Goal: Task Accomplishment & Management: Use online tool/utility

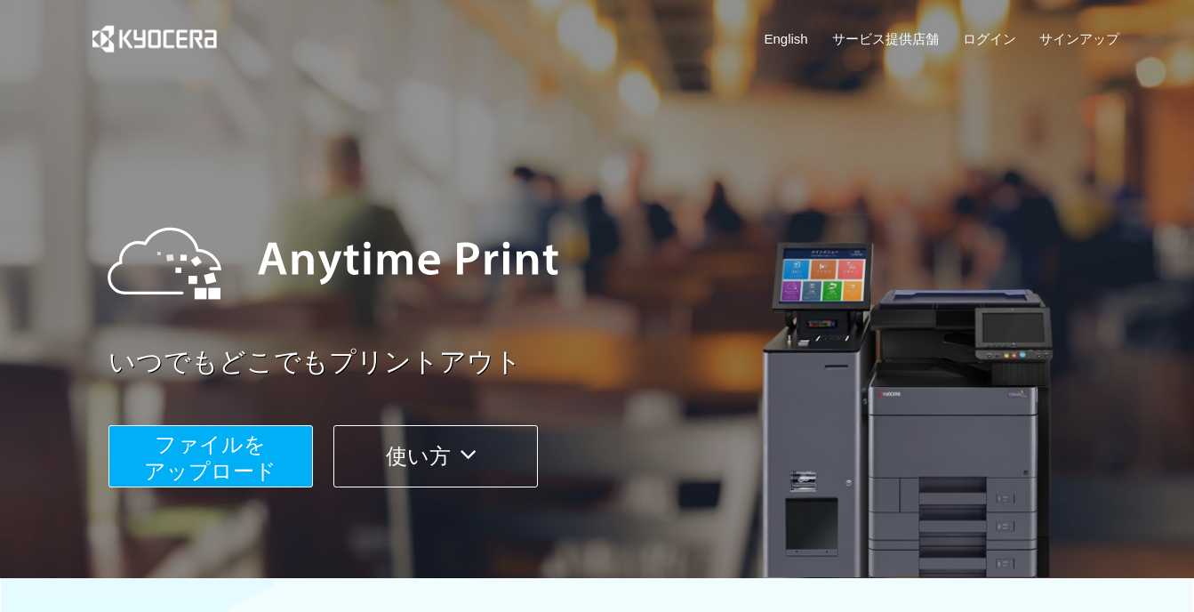
click at [437, 454] on button "使い方" at bounding box center [435, 456] width 204 height 62
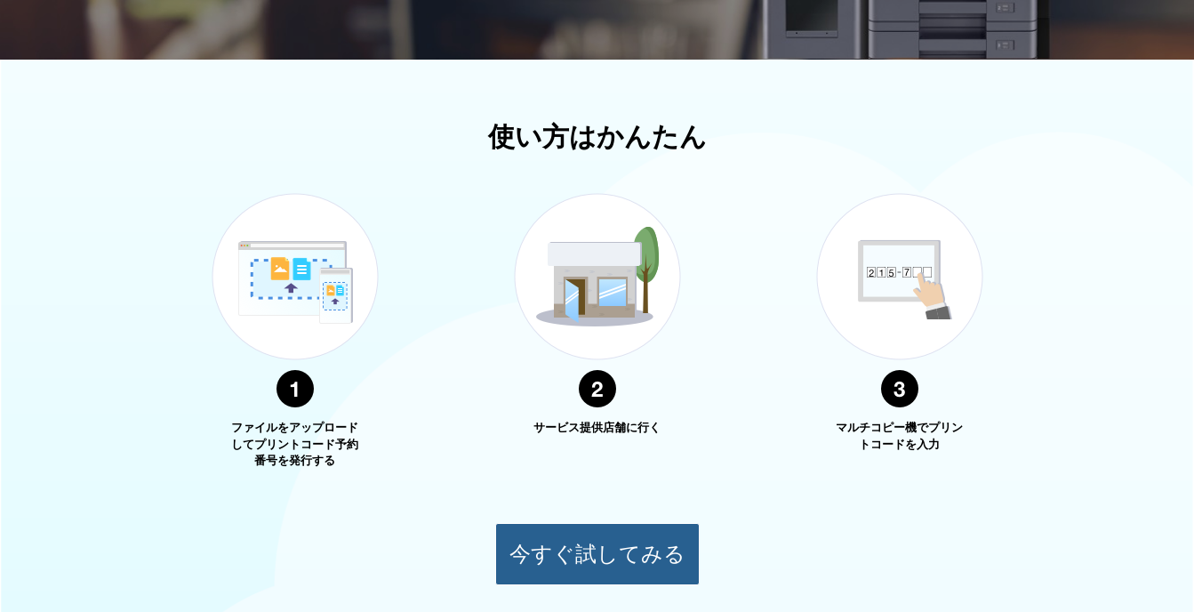
scroll to position [640, 0]
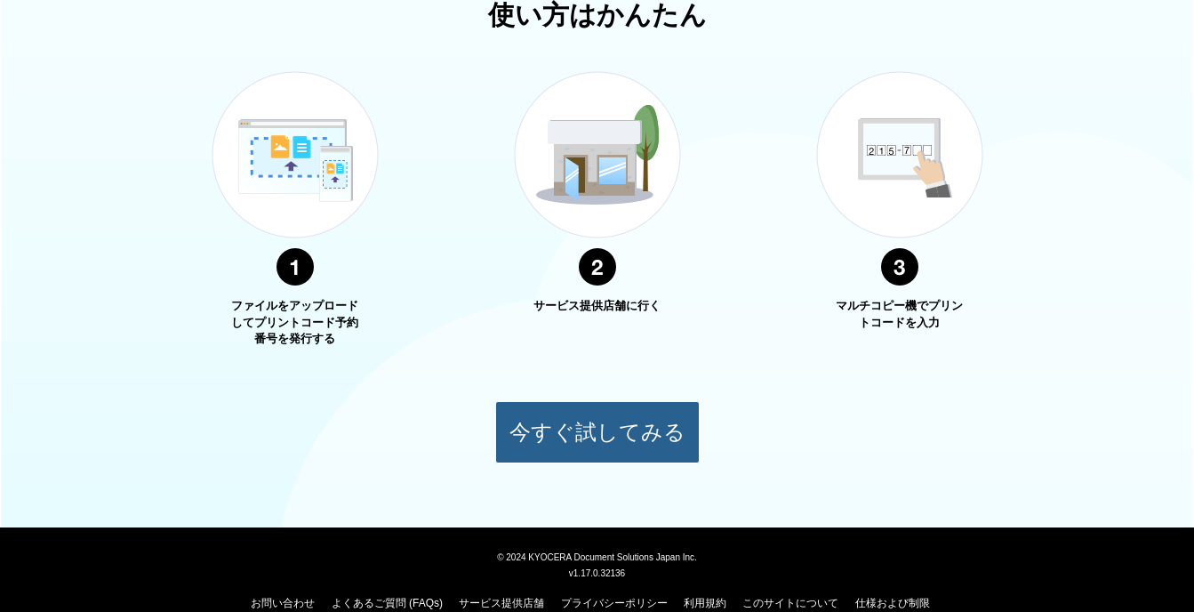
click at [621, 430] on button "今すぐ試してみる" at bounding box center [597, 432] width 204 height 62
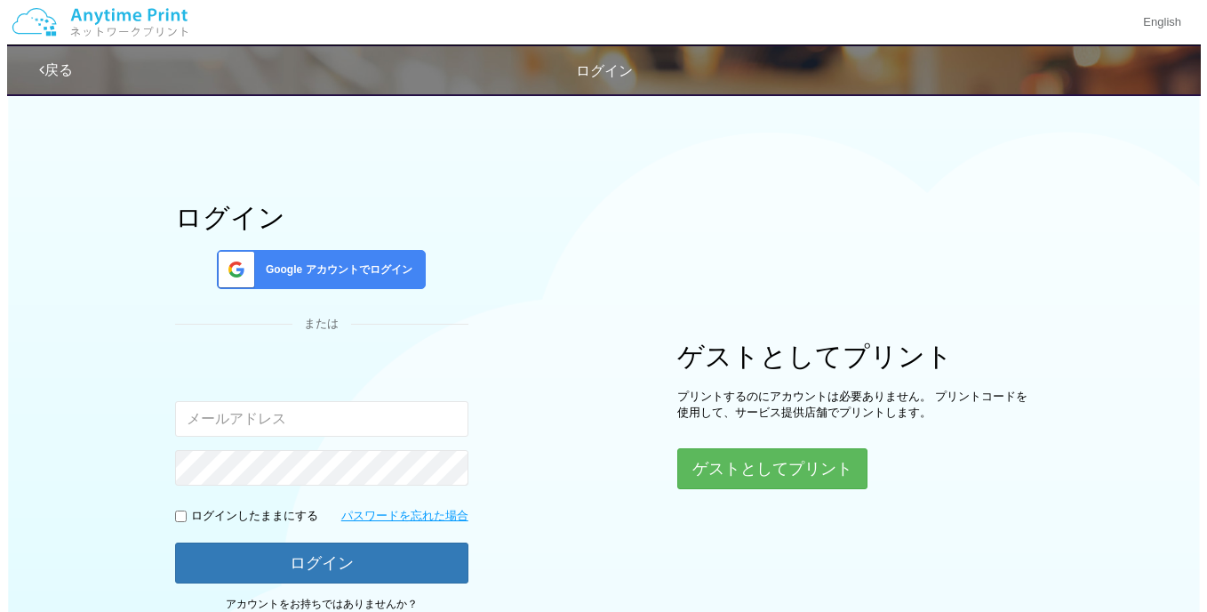
scroll to position [143, 0]
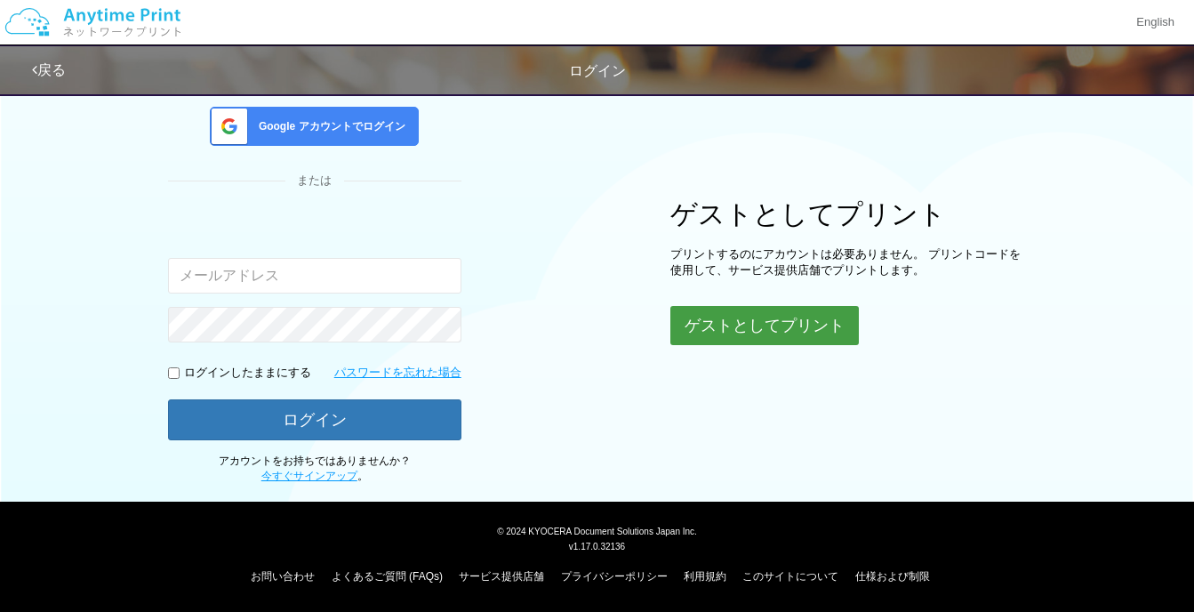
click at [787, 327] on button "ゲストとしてプリント" at bounding box center [764, 325] width 188 height 39
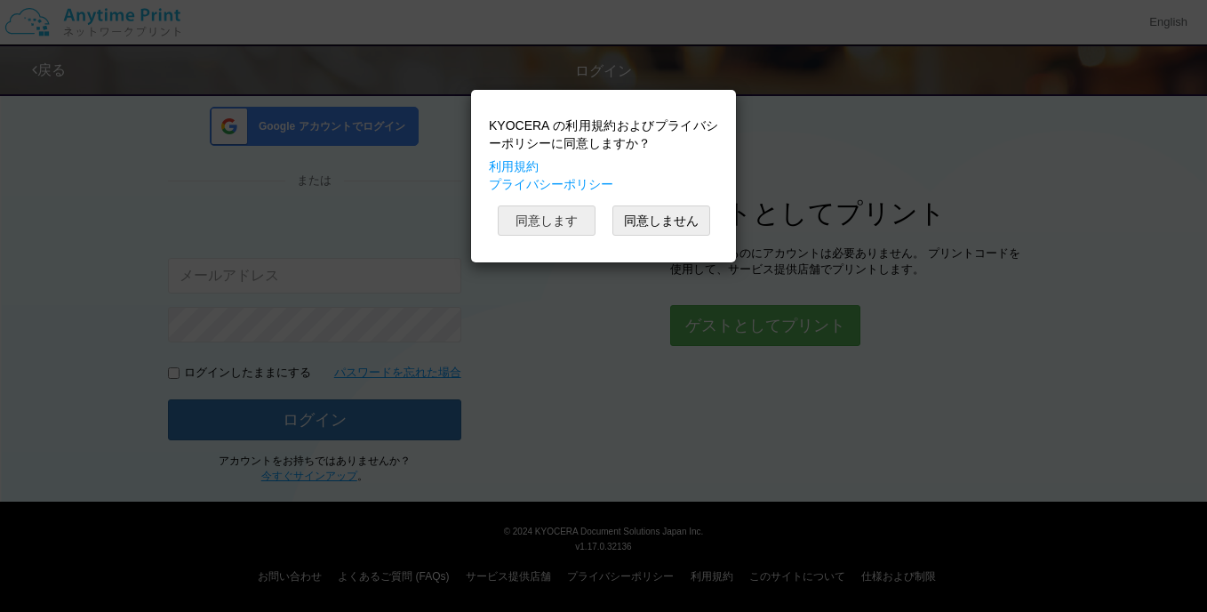
click at [558, 227] on button "同意します" at bounding box center [547, 220] width 98 height 30
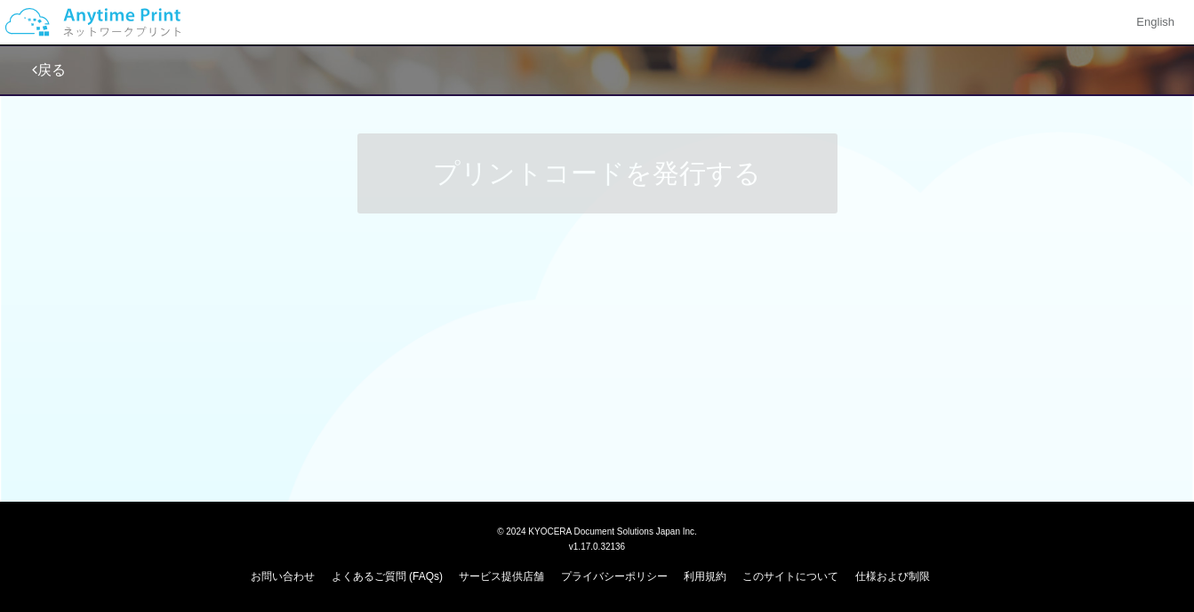
scroll to position [143, 0]
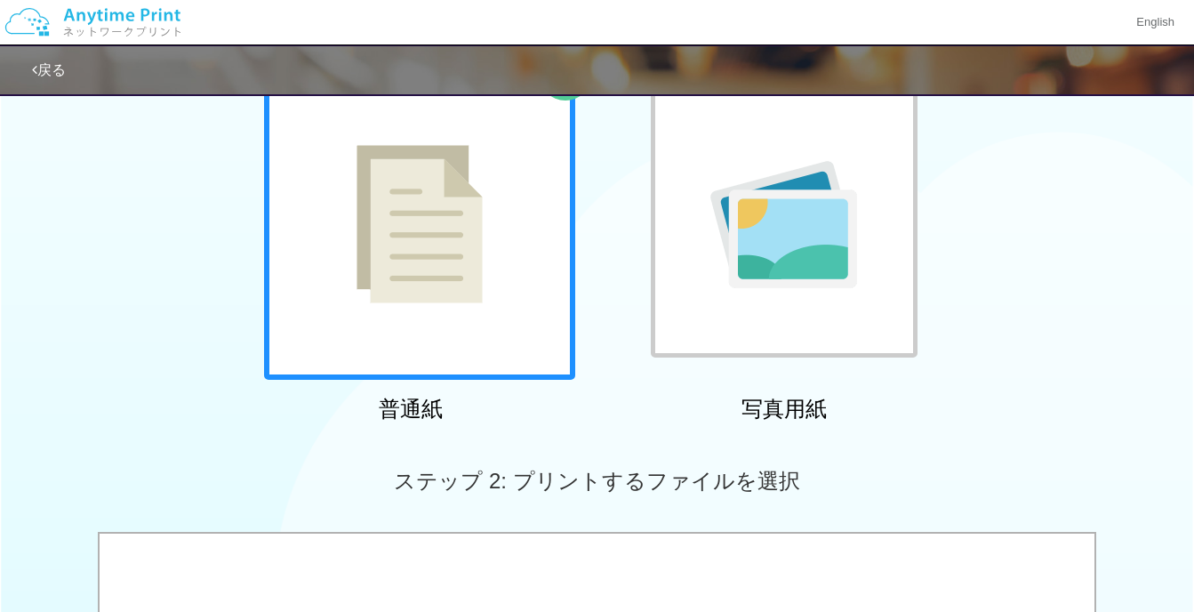
click at [436, 303] on img at bounding box center [419, 224] width 126 height 158
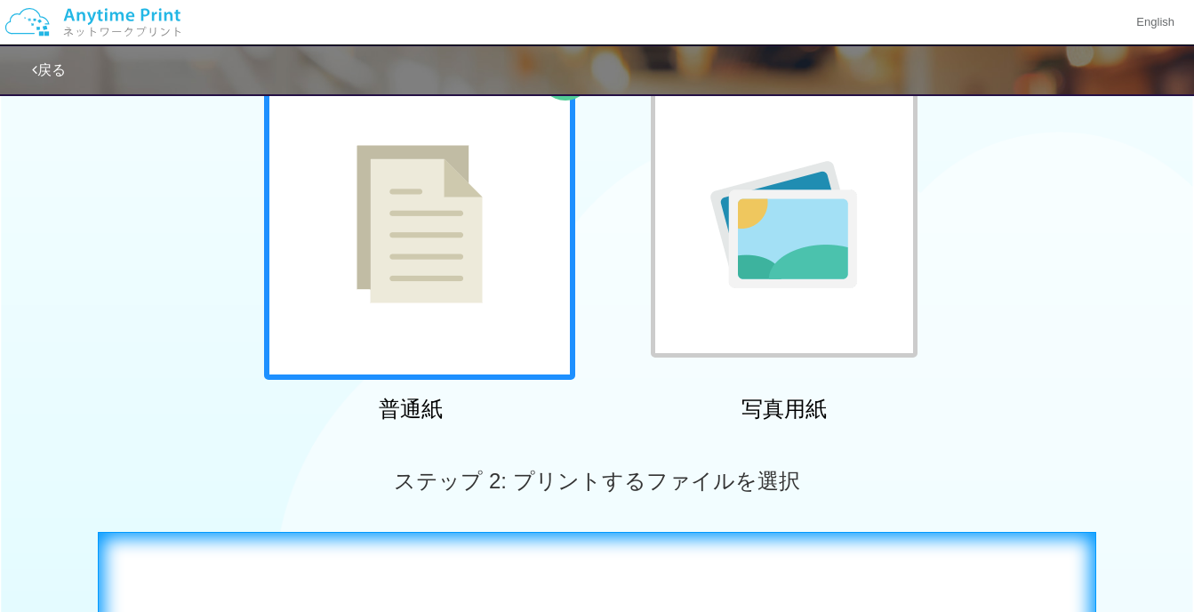
scroll to position [499, 0]
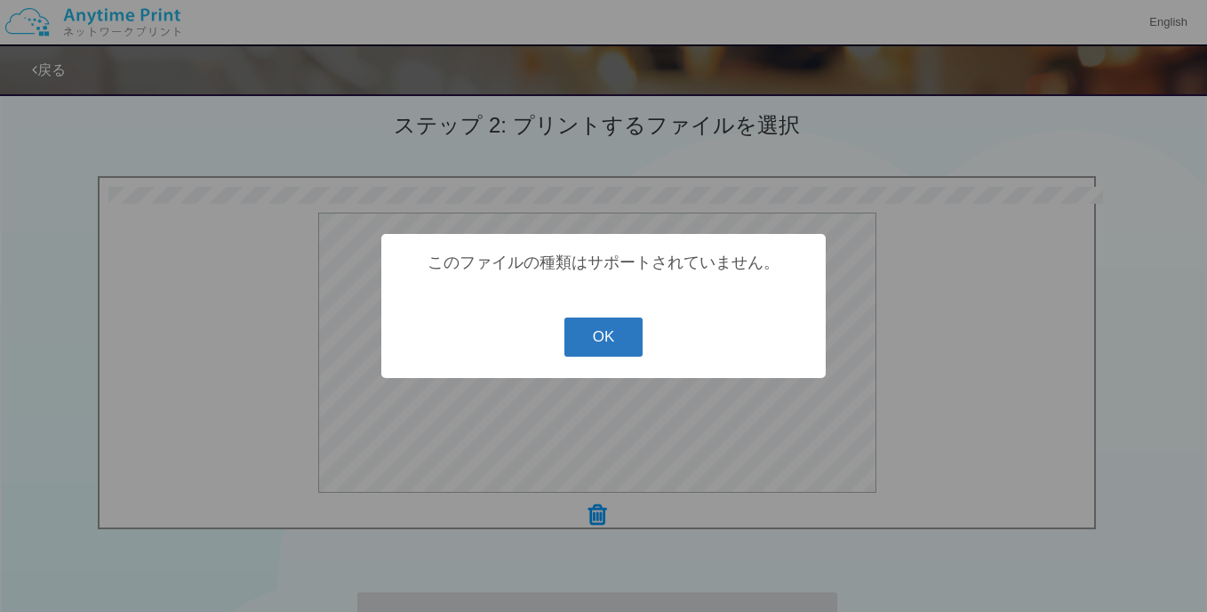
click at [602, 347] on button "OK" at bounding box center [603, 336] width 79 height 39
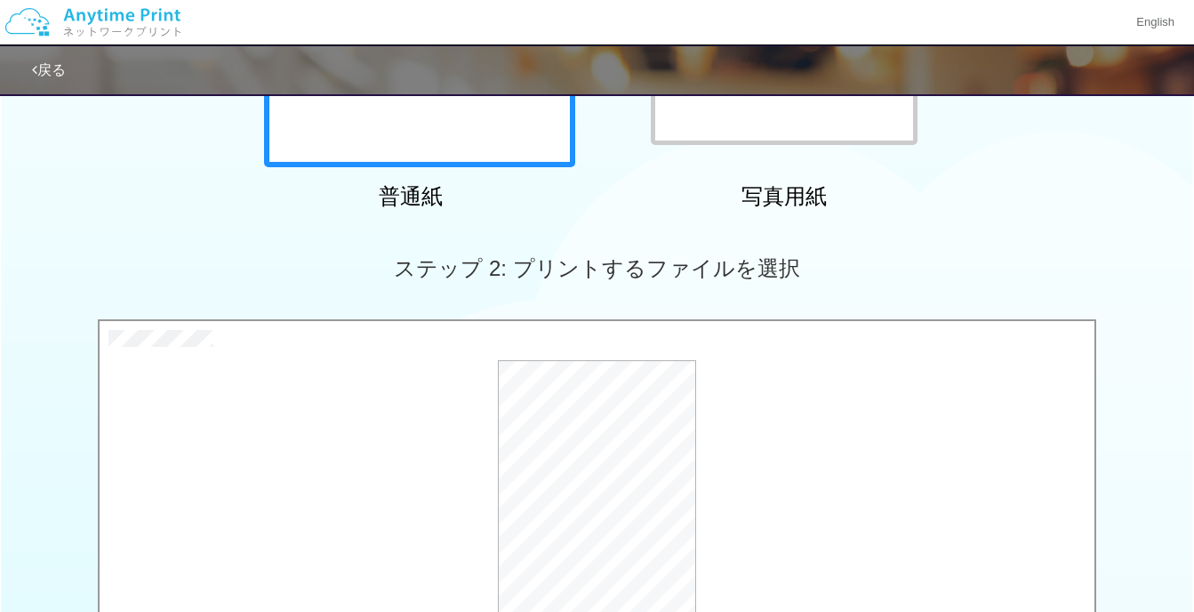
scroll to position [740, 0]
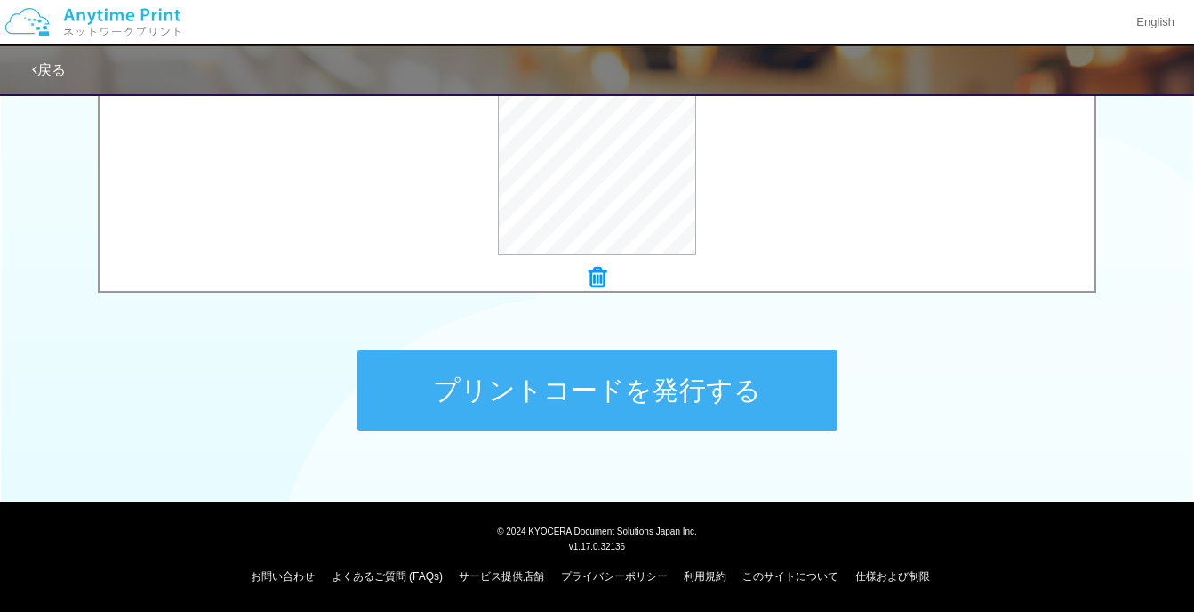
click at [604, 383] on button "プリントコードを発行する" at bounding box center [597, 390] width 480 height 80
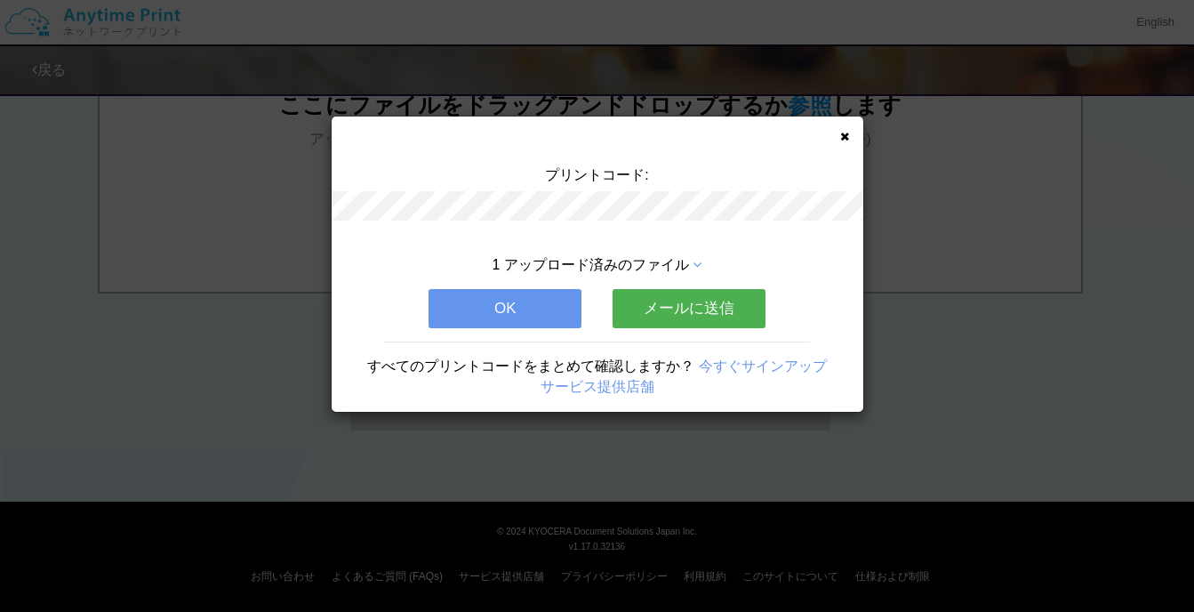
scroll to position [0, 0]
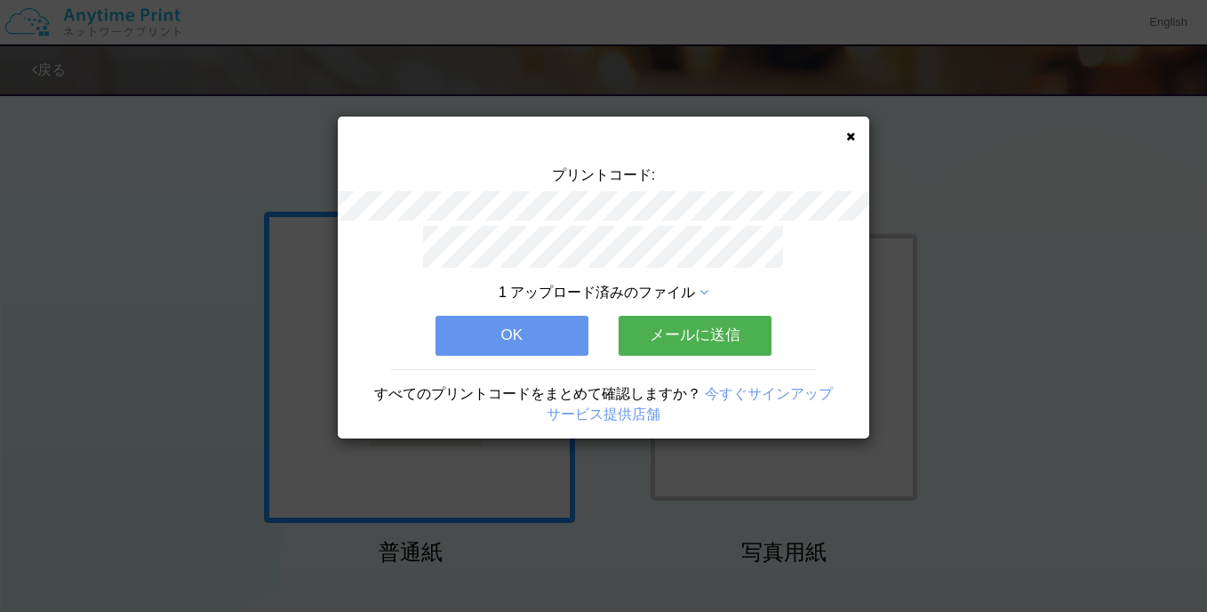
click at [706, 285] on icon at bounding box center [704, 292] width 9 height 14
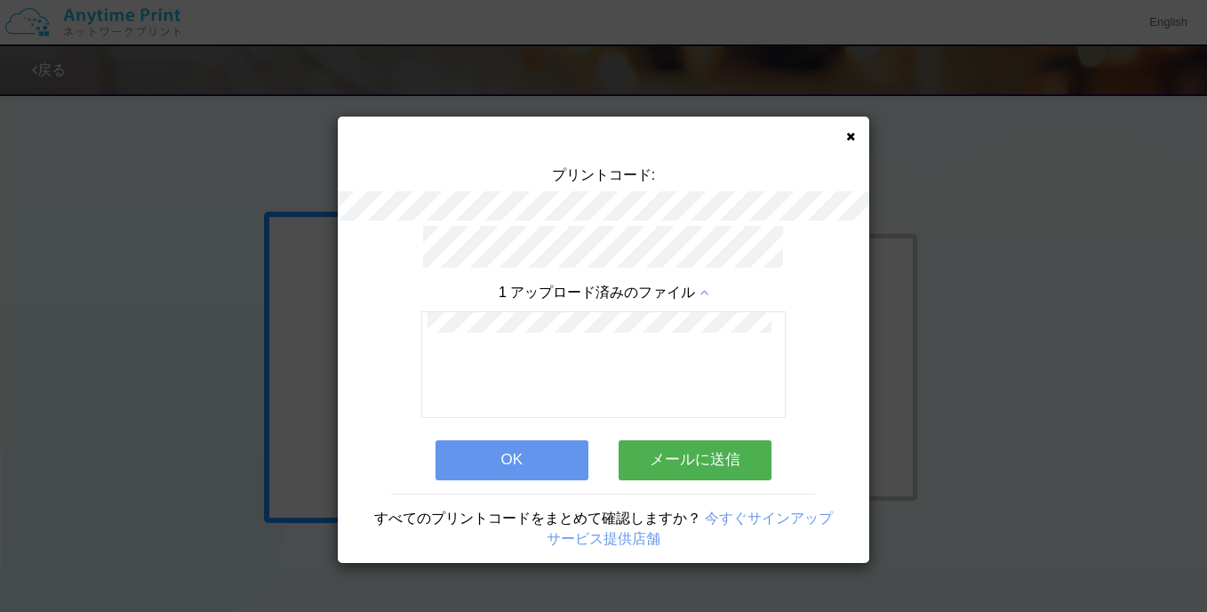
click at [700, 285] on icon at bounding box center [704, 292] width 9 height 14
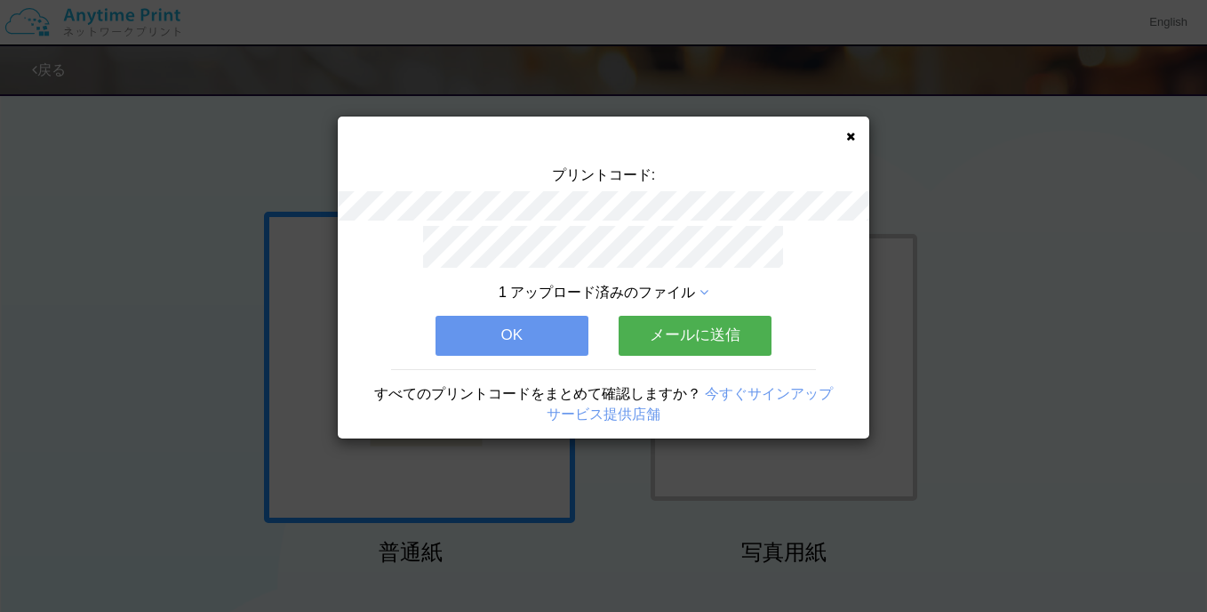
click at [678, 324] on button "メールに送信" at bounding box center [695, 335] width 153 height 39
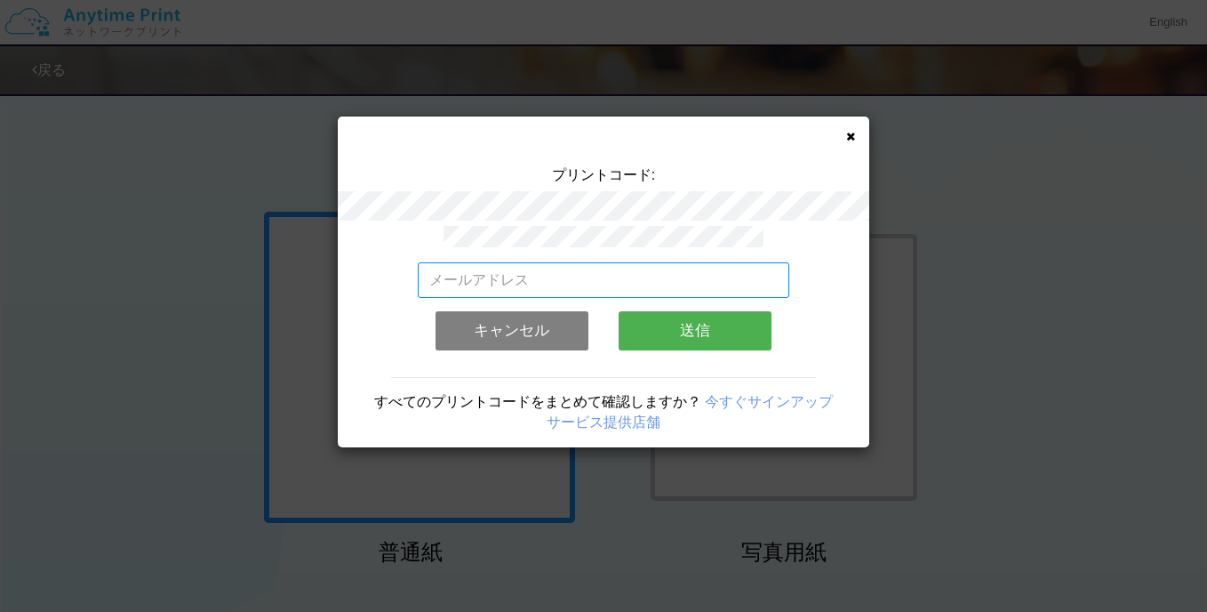
click at [472, 276] on input "email" at bounding box center [604, 280] width 372 height 36
type input "[DOMAIN_NAME][EMAIL_ADDRESS][DOMAIN_NAME]"
click at [700, 323] on button "送信" at bounding box center [695, 330] width 153 height 39
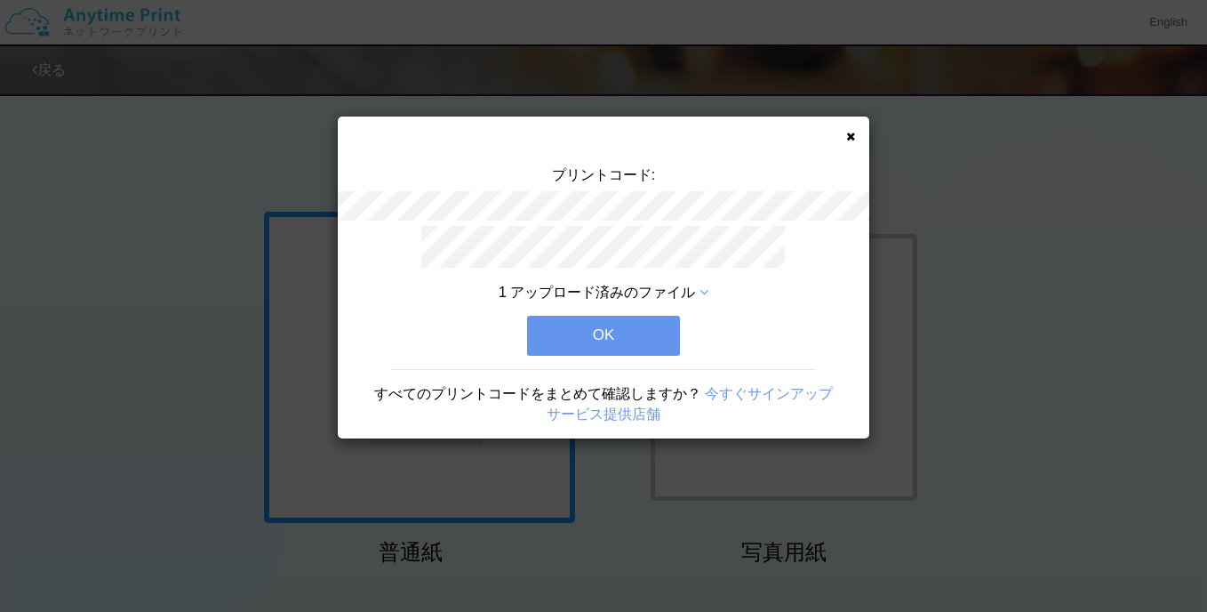
click at [635, 320] on button "OK" at bounding box center [603, 335] width 153 height 39
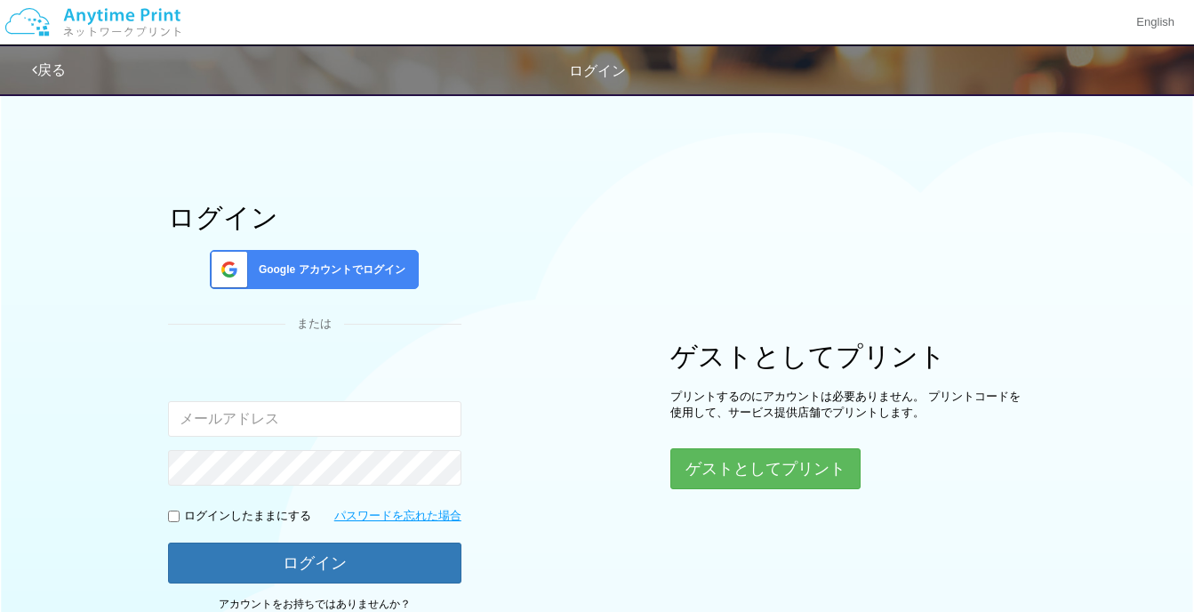
scroll to position [143, 0]
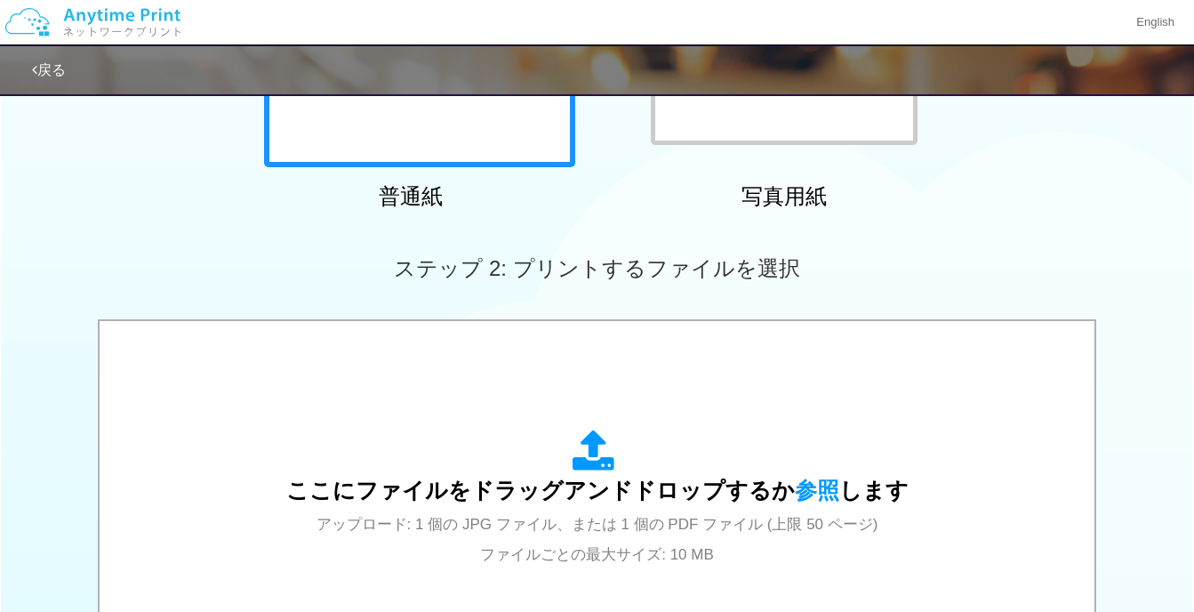
scroll to position [740, 0]
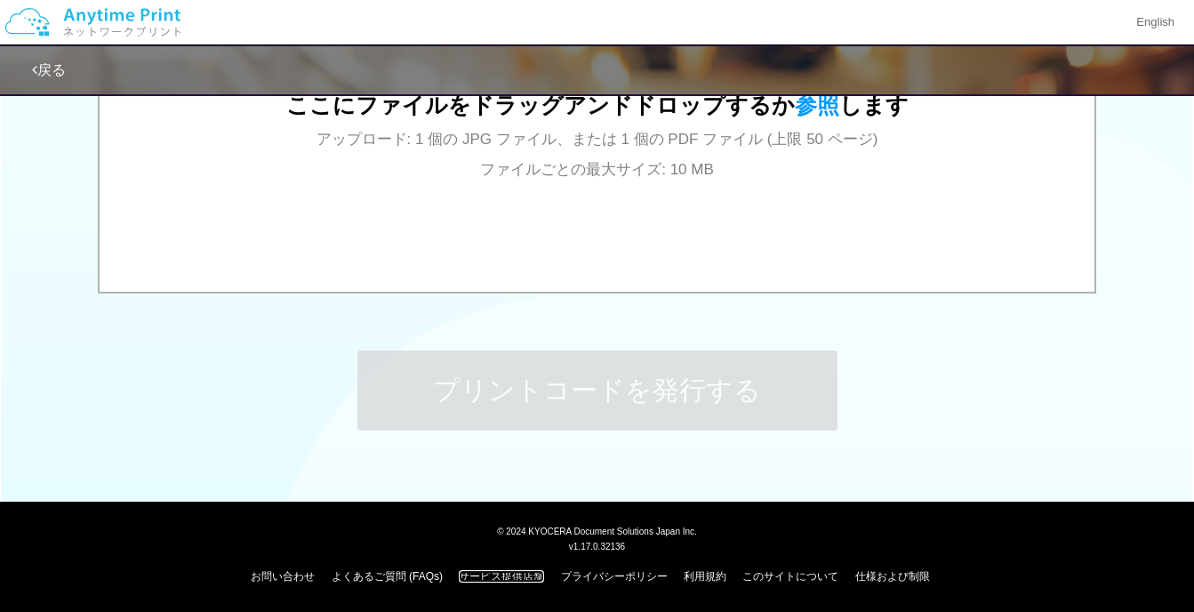
click at [508, 574] on link "サービス提供店舗" at bounding box center [501, 576] width 85 height 12
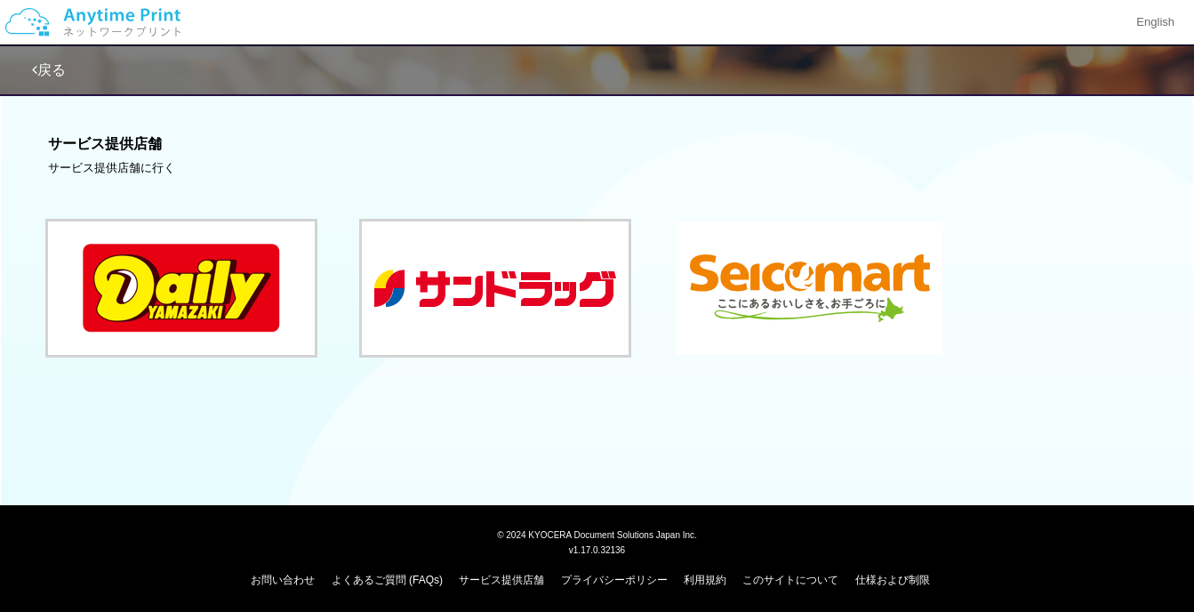
click at [807, 313] on button at bounding box center [809, 287] width 267 height 133
